Goal: Transaction & Acquisition: Purchase product/service

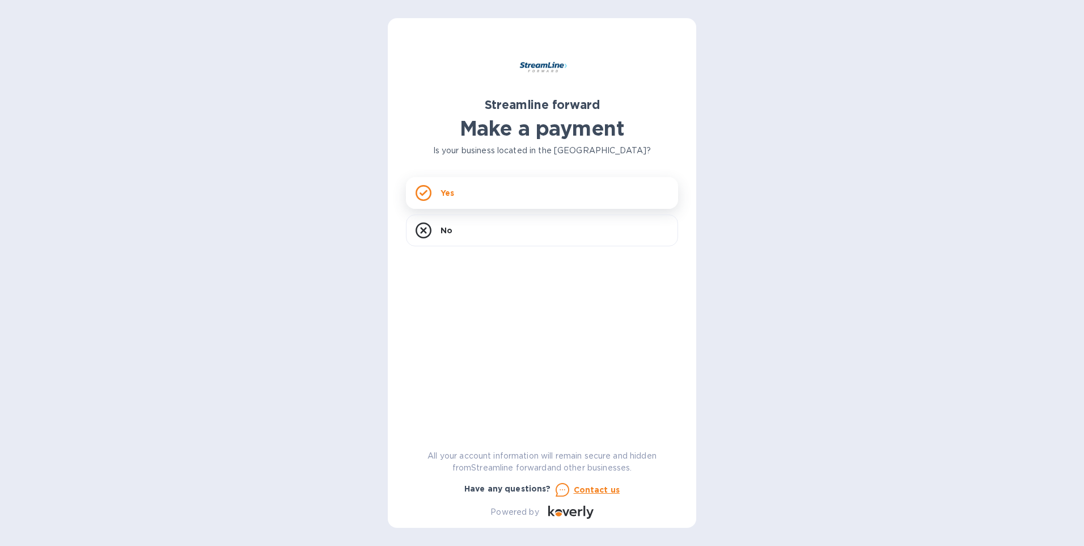
click at [496, 190] on div "Yes" at bounding box center [542, 193] width 272 height 32
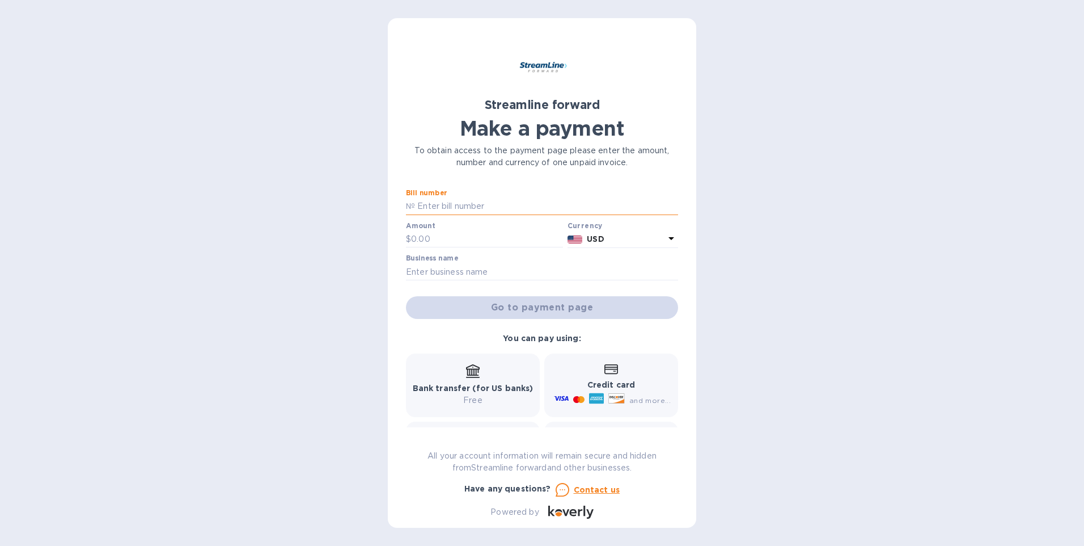
click at [455, 208] on input "text" at bounding box center [546, 206] width 263 height 17
click at [419, 208] on input "text" at bounding box center [546, 206] width 263 height 17
drag, startPoint x: 482, startPoint y: 202, endPoint x: 93, endPoint y: 244, distance: 391.3
click at [93, 244] on div "Streamline forward Make a payment To obtain access to the payment page please e…" at bounding box center [542, 273] width 1084 height 546
type input "1099"
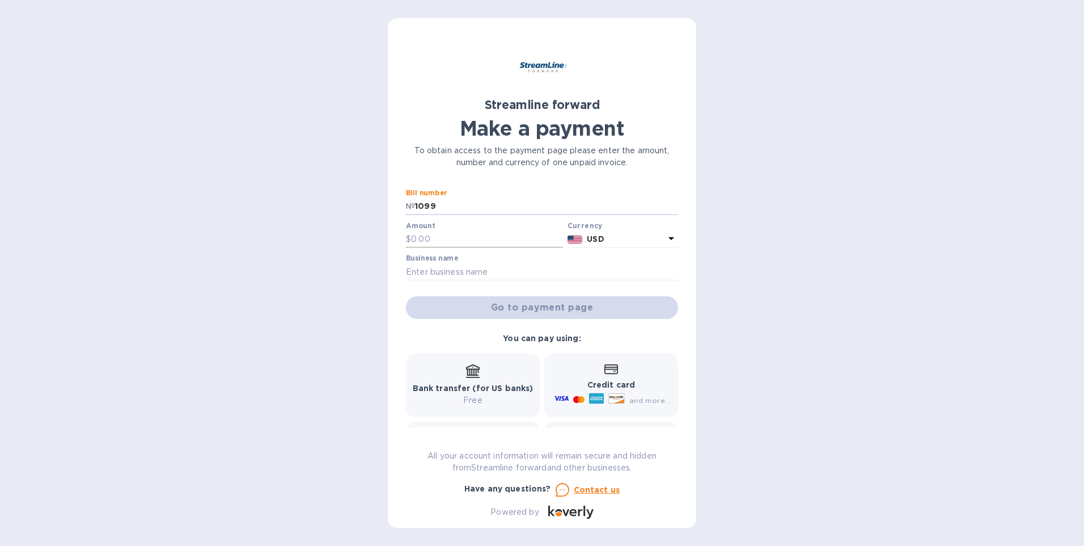
click at [419, 233] on input "text" at bounding box center [487, 239] width 152 height 17
type input "437.31"
click at [504, 267] on input "text" at bounding box center [542, 271] width 272 height 17
type input "[GEOGRAPHIC_DATA]"
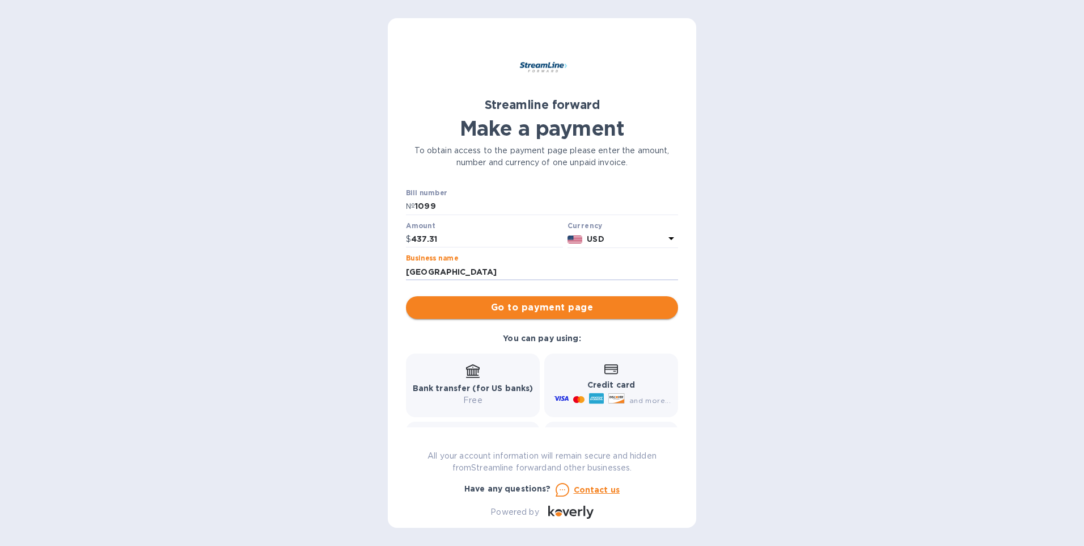
click at [568, 315] on button "Go to payment page" at bounding box center [542, 307] width 272 height 23
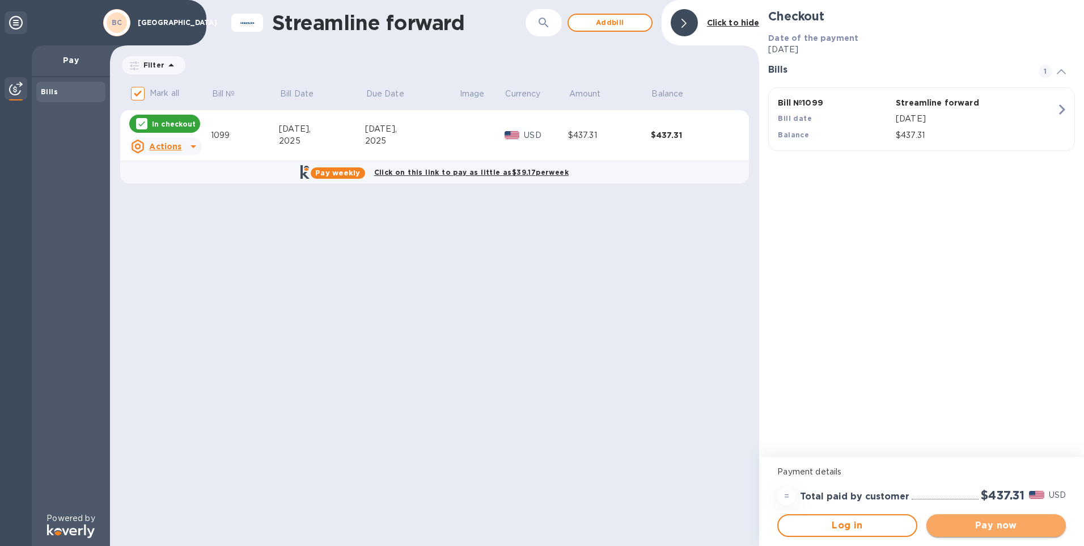
click at [971, 523] on span "Pay now" at bounding box center [996, 525] width 121 height 14
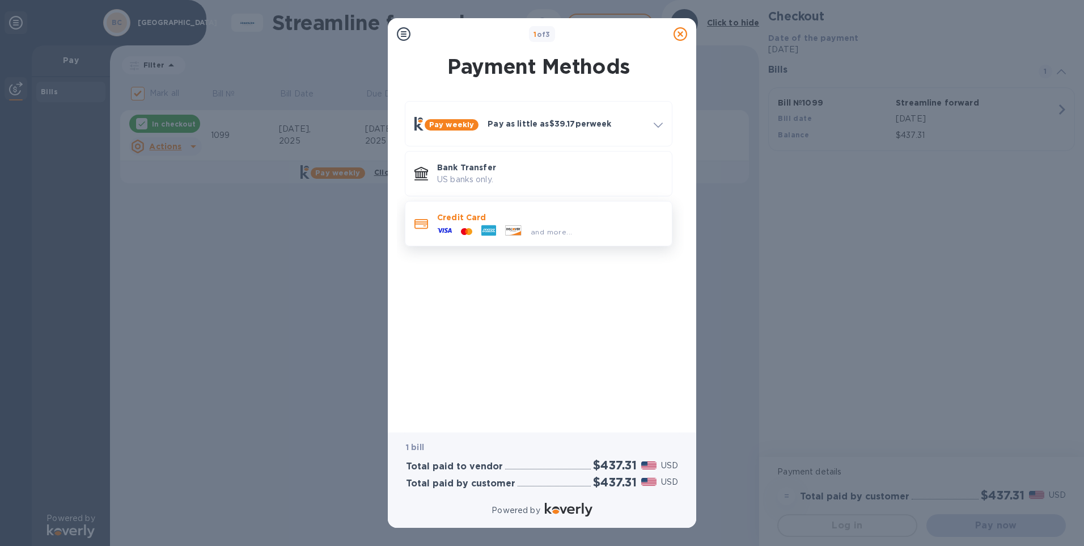
click at [496, 237] on div at bounding box center [489, 231] width 24 height 17
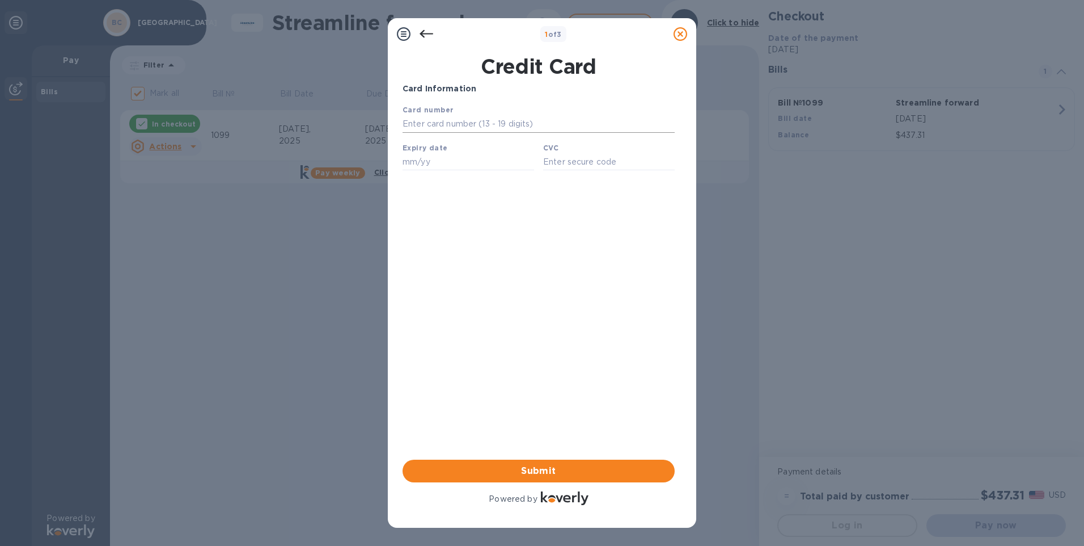
click at [458, 127] on input "text" at bounding box center [539, 124] width 272 height 17
type input "[CREDIT_CARD_NUMBER]"
type input "04/28"
type input "1954"
click at [574, 472] on span "Submit" at bounding box center [539, 471] width 254 height 14
